Goal: Information Seeking & Learning: Learn about a topic

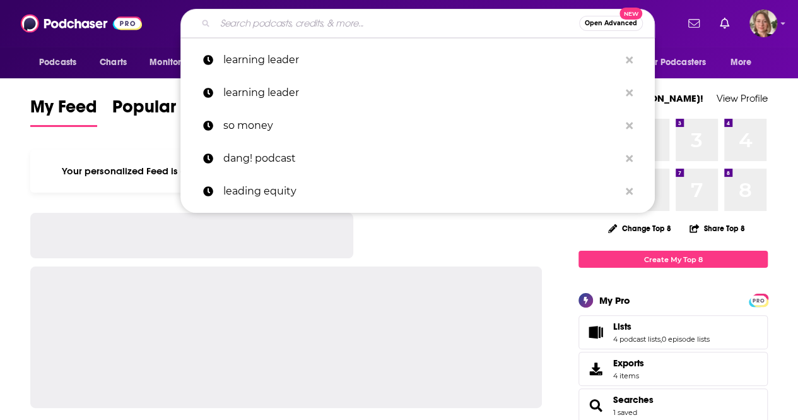
click at [247, 23] on input "Search podcasts, credits, & more..." at bounding box center [397, 23] width 364 height 20
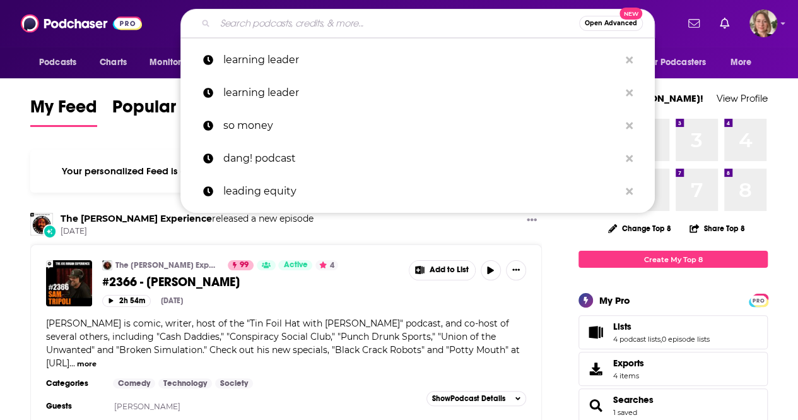
paste input "Success for the Athletic-Minded Man Podcast"
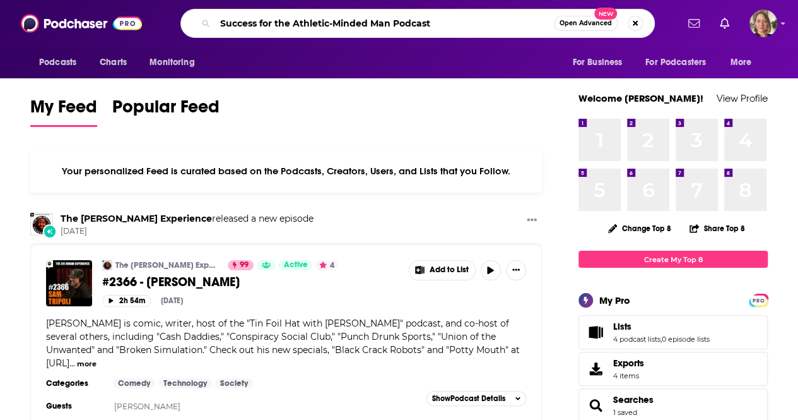
type input "Success for the Athletic-Minded Man Podcast"
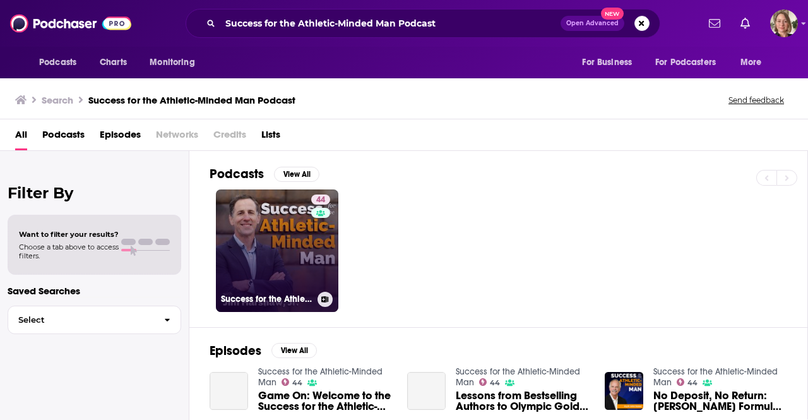
click at [294, 246] on link "44 Success for the Athletic-Minded Man" at bounding box center [277, 250] width 122 height 122
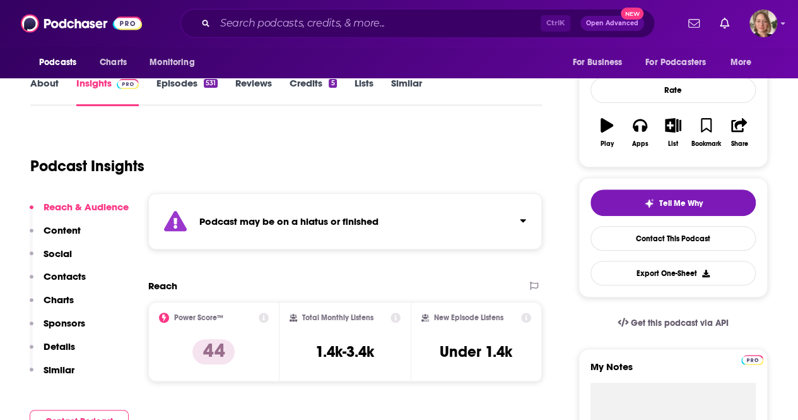
scroll to position [189, 0]
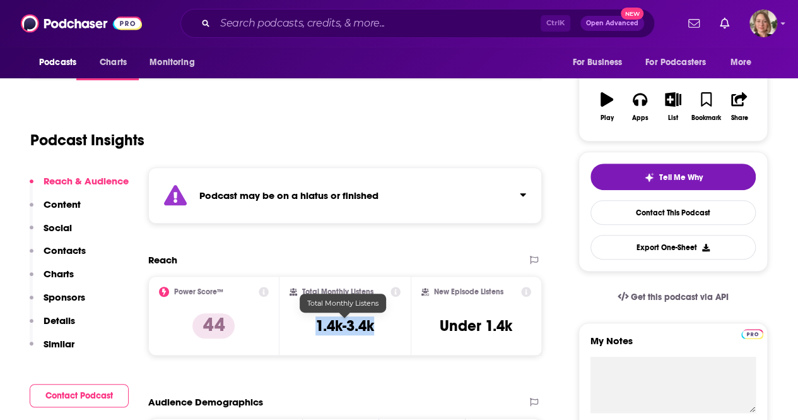
drag, startPoint x: 377, startPoint y: 329, endPoint x: 314, endPoint y: 326, distance: 62.5
click at [314, 326] on div "Total Monthly Listens 1.4k-3.4k" at bounding box center [345, 316] width 111 height 58
copy h3 "1.4k-3.4k"
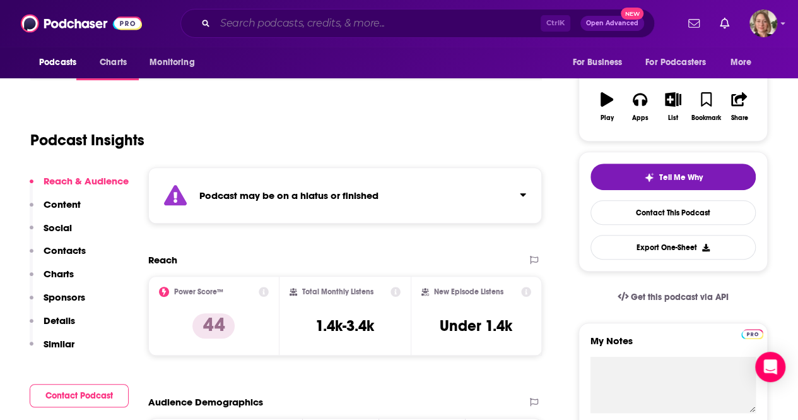
click at [304, 25] on input "Search podcasts, credits, & more..." at bounding box center [378, 23] width 326 height 20
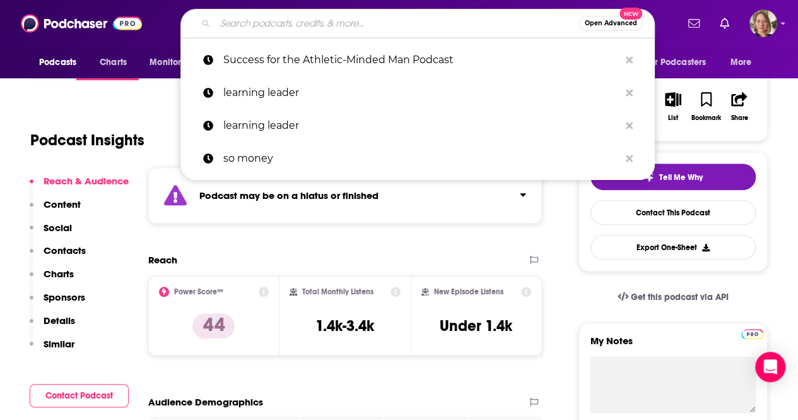
click at [304, 25] on input "Search podcasts, credits, & more..." at bounding box center [397, 23] width 364 height 20
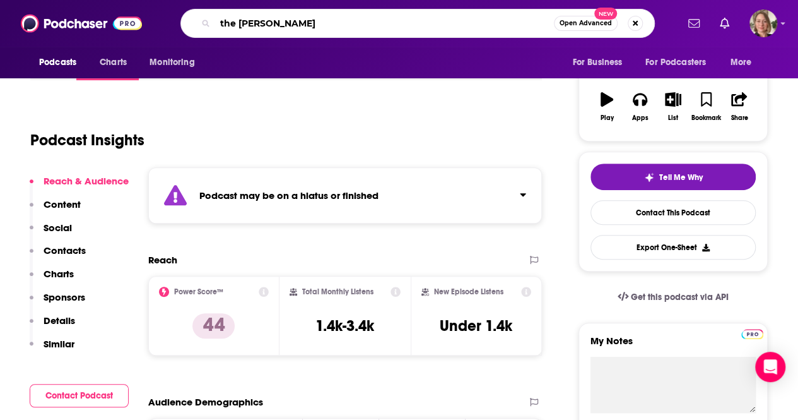
type input "the [PERSON_NAME] podcast"
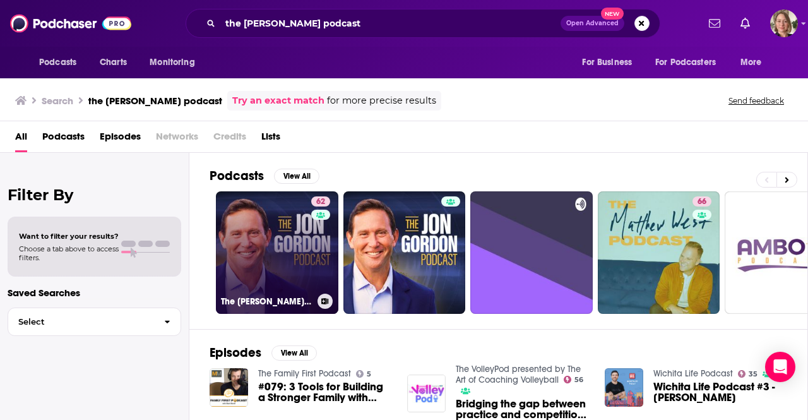
click at [271, 239] on link "62 The [PERSON_NAME] Podcast" at bounding box center [277, 252] width 122 height 122
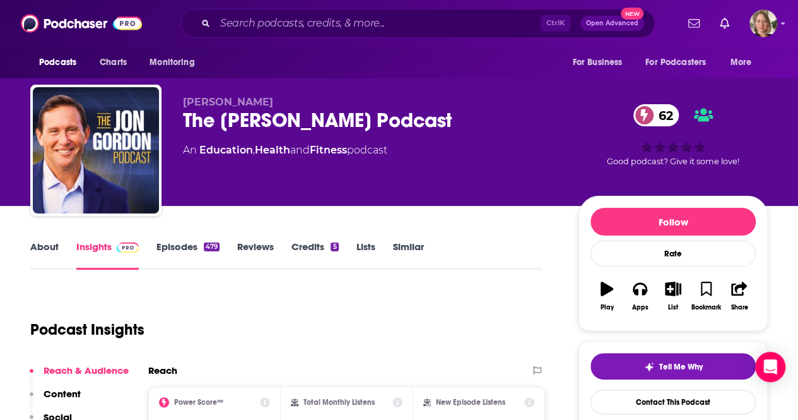
scroll to position [126, 0]
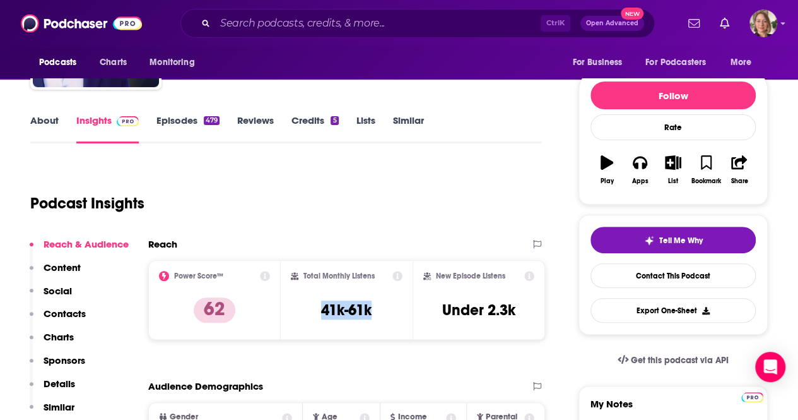
drag, startPoint x: 379, startPoint y: 305, endPoint x: 315, endPoint y: 307, distance: 64.4
click at [315, 307] on div "Total Monthly Listens 41k-61k" at bounding box center [347, 300] width 112 height 58
copy h3 "41k-61k"
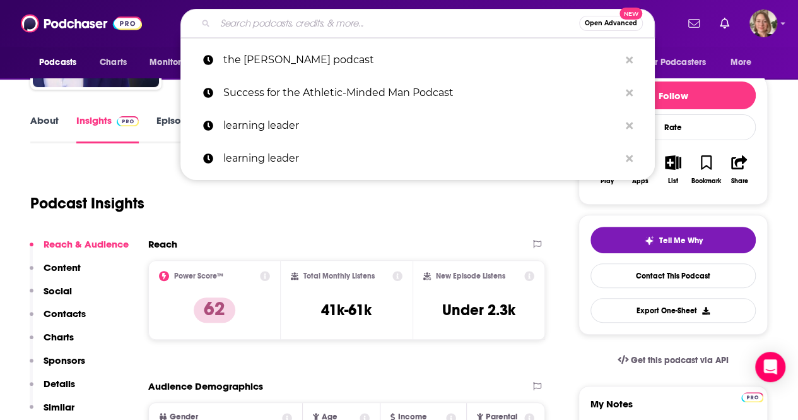
click at [396, 27] on input "Search podcasts, credits, & more..." at bounding box center [397, 23] width 364 height 20
paste input "Over the Back Fence with Di & [PERSON_NAME]"
type input "Over the Back Fence with Di & [PERSON_NAME]"
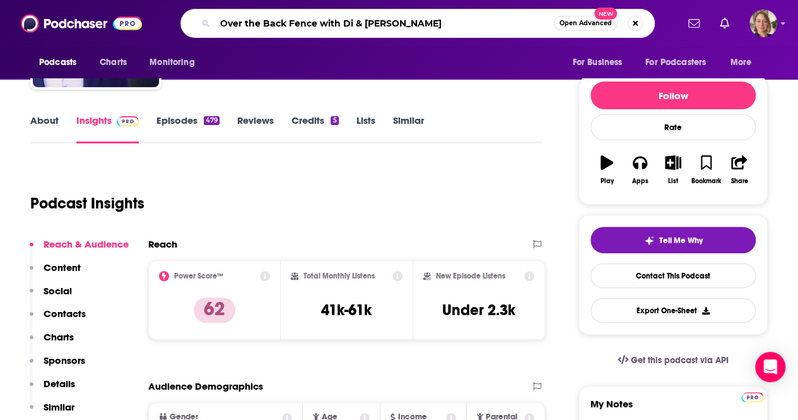
click at [396, 27] on input "Over the Back Fence with Di & [PERSON_NAME]" at bounding box center [384, 23] width 339 height 20
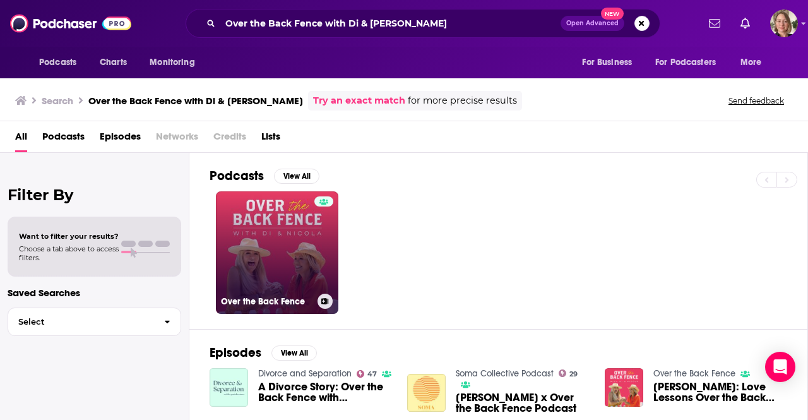
click at [251, 278] on link "Over the Back Fence" at bounding box center [277, 252] width 122 height 122
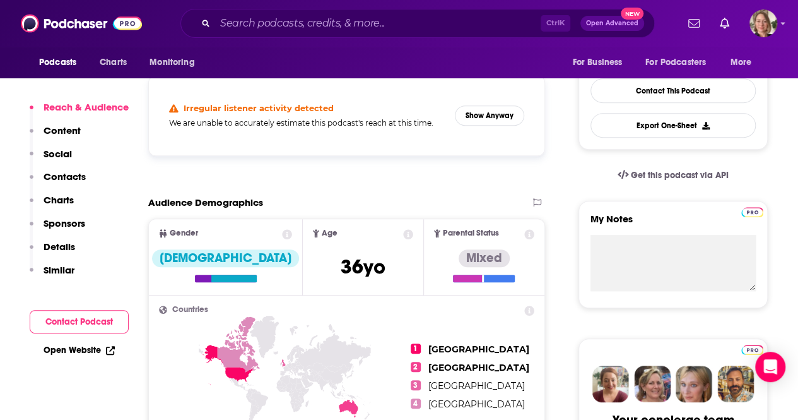
scroll to position [316, 0]
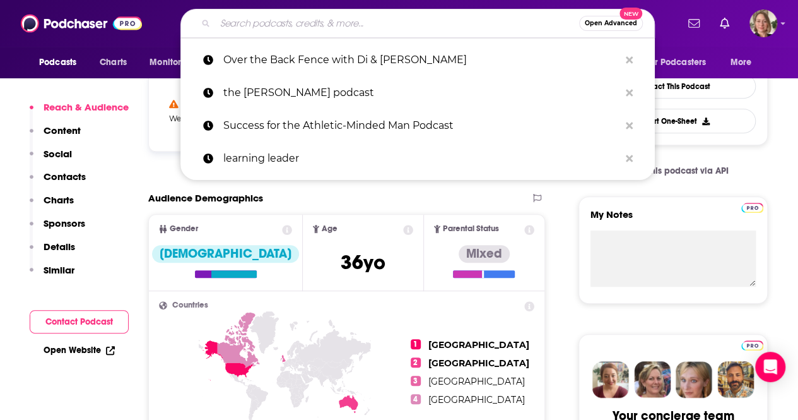
click at [444, 27] on input "Search podcasts, credits, & more..." at bounding box center [397, 23] width 364 height 20
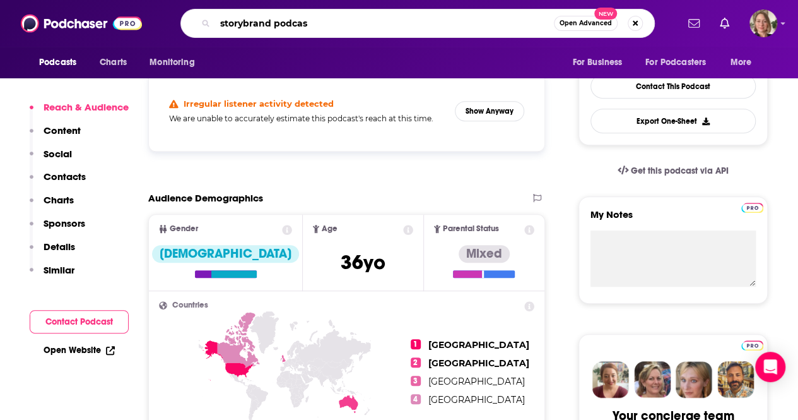
type input "storybrand podcast"
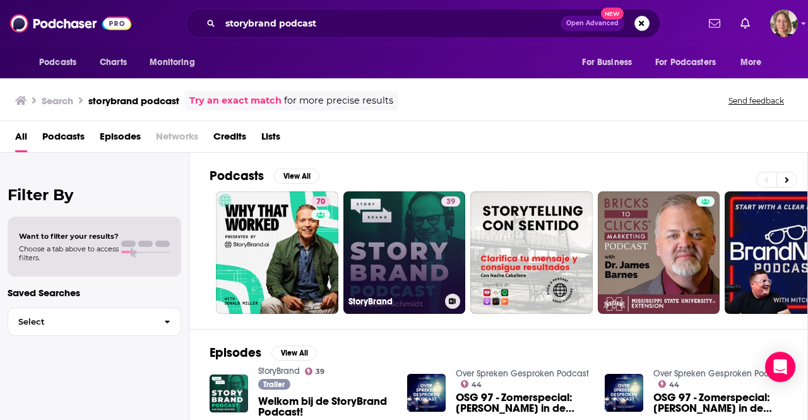
click at [413, 247] on link "39 StoryBrand" at bounding box center [404, 252] width 122 height 122
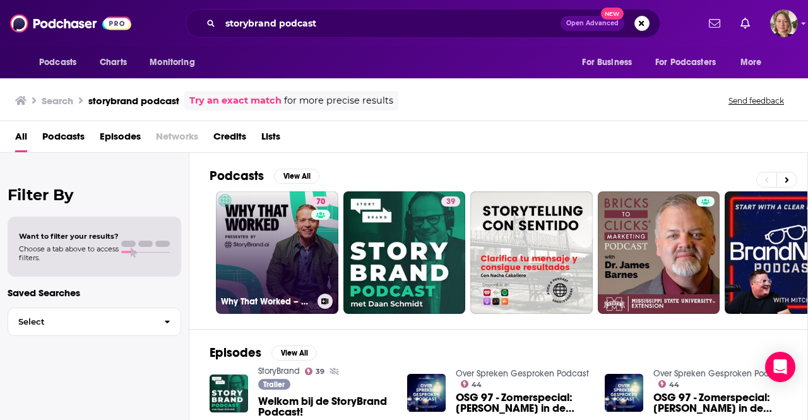
click at [293, 276] on link "70 Why That Worked – Presented by [URL]" at bounding box center [277, 252] width 122 height 122
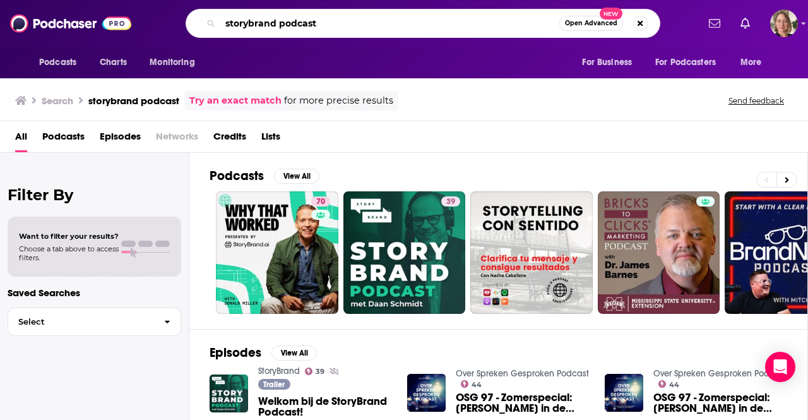
click at [451, 26] on input "storybrand podcast" at bounding box center [389, 23] width 339 height 20
paste input "Inspire the Inspired P"
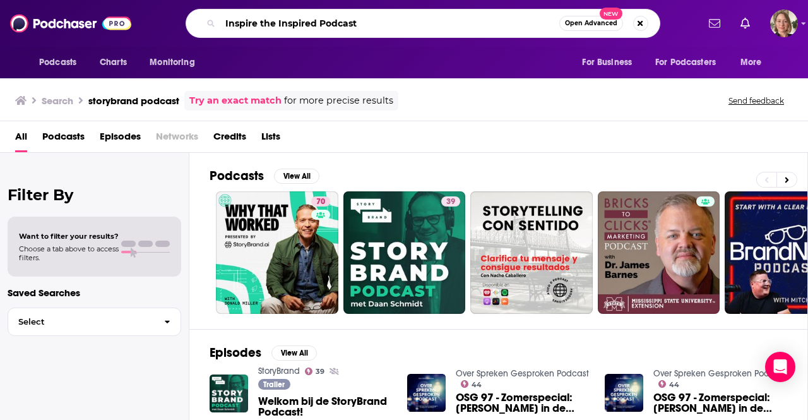
type input "Inspire the Inspired Podcast"
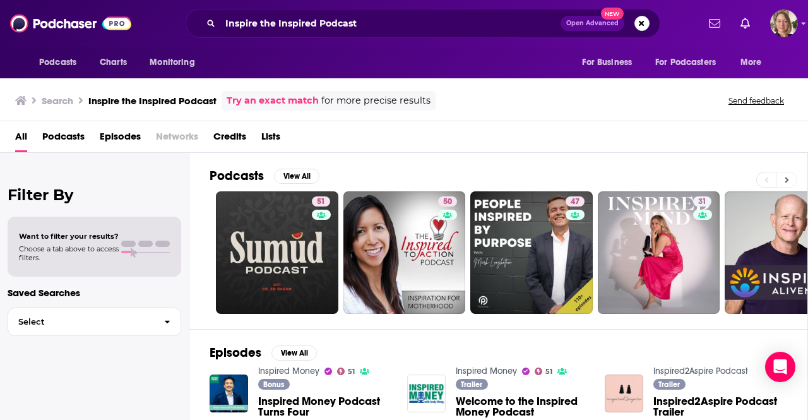
click at [786, 177] on icon at bounding box center [787, 180] width 4 height 6
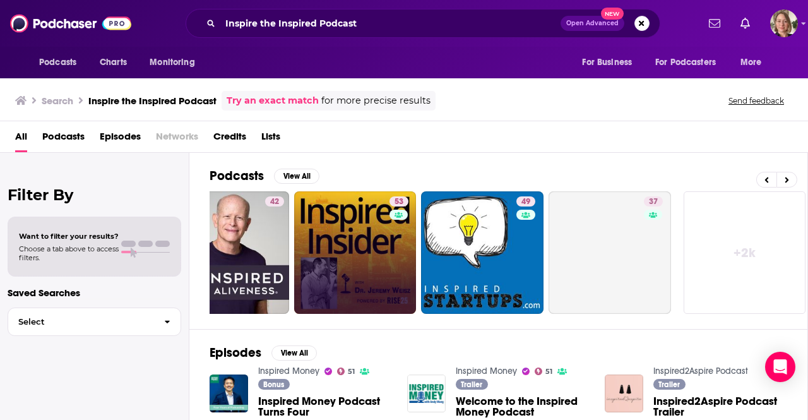
scroll to position [0, 560]
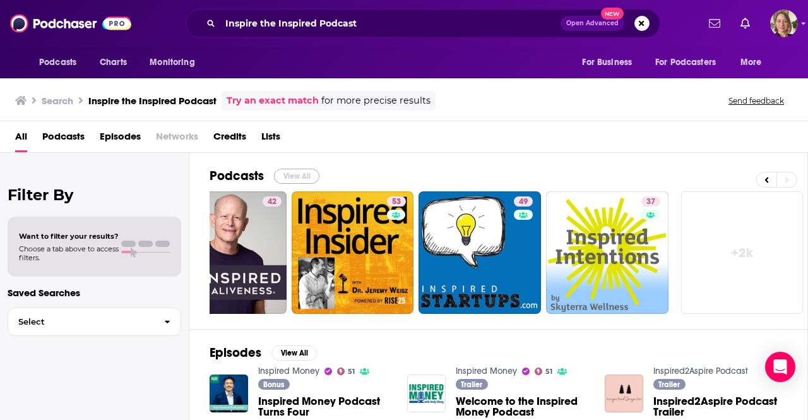
click at [296, 175] on button "View All" at bounding box center [296, 176] width 45 height 15
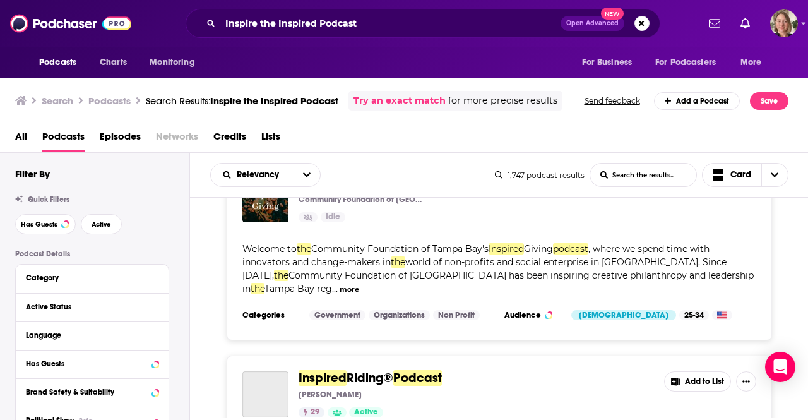
scroll to position [3156, 0]
